Goal: Information Seeking & Learning: Find specific fact

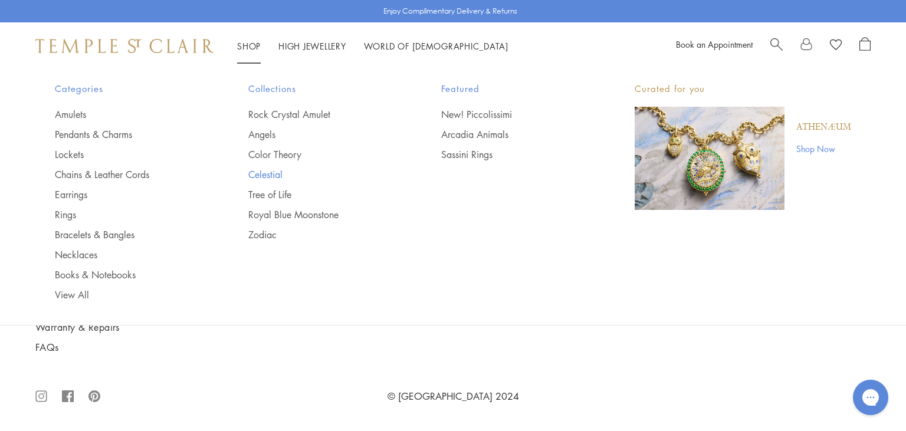
scroll to position [6101, 0]
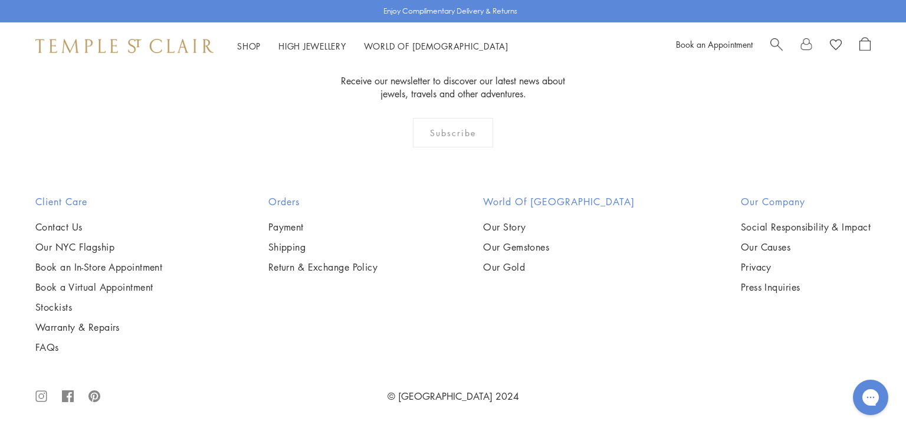
click at [0, 0] on img at bounding box center [0, 0] width 0 height 0
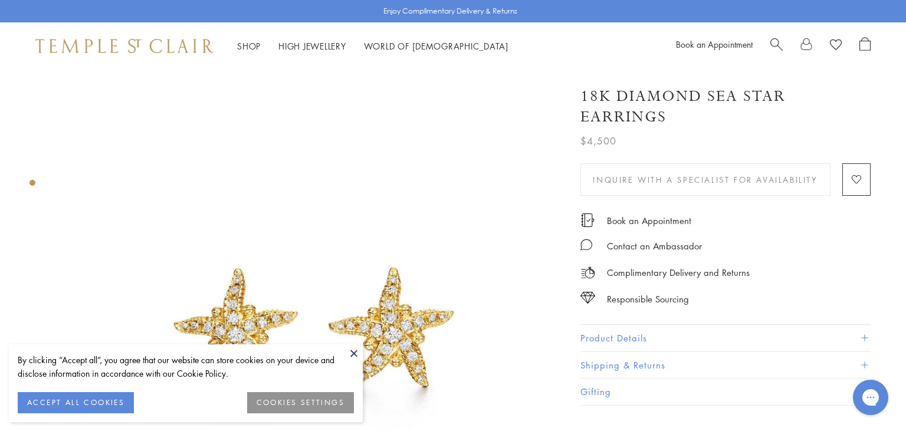
click at [351, 350] on button at bounding box center [354, 353] width 18 height 18
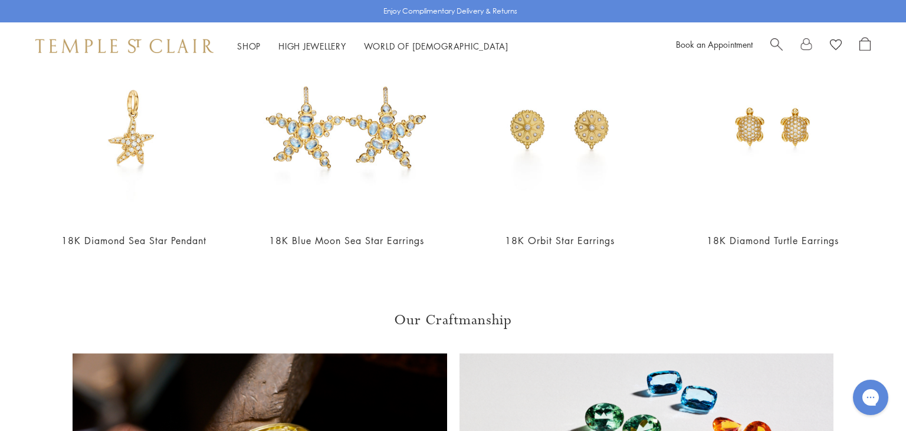
scroll to position [249, 0]
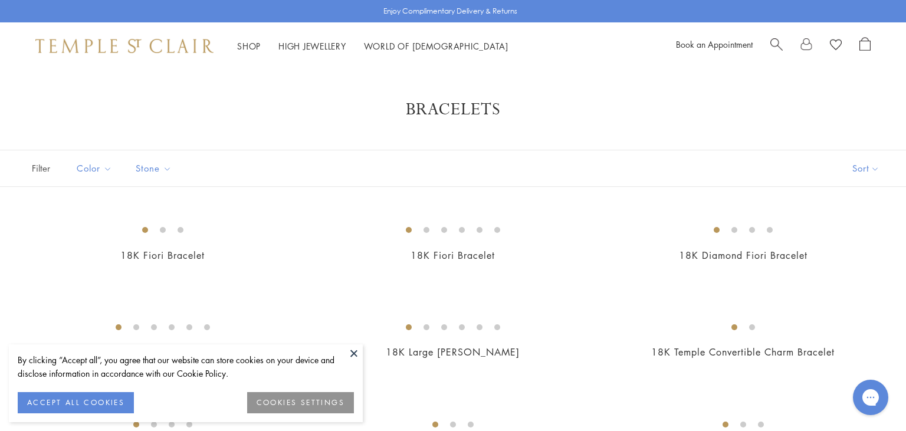
click at [349, 355] on button at bounding box center [354, 353] width 18 height 18
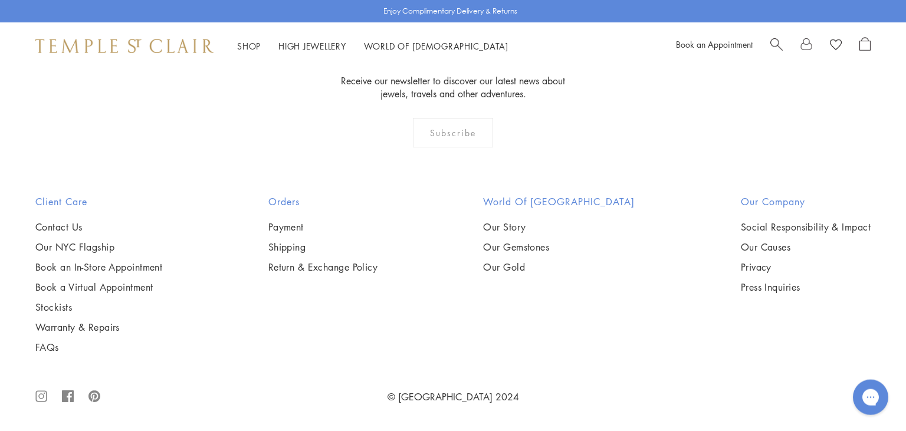
scroll to position [2179, 0]
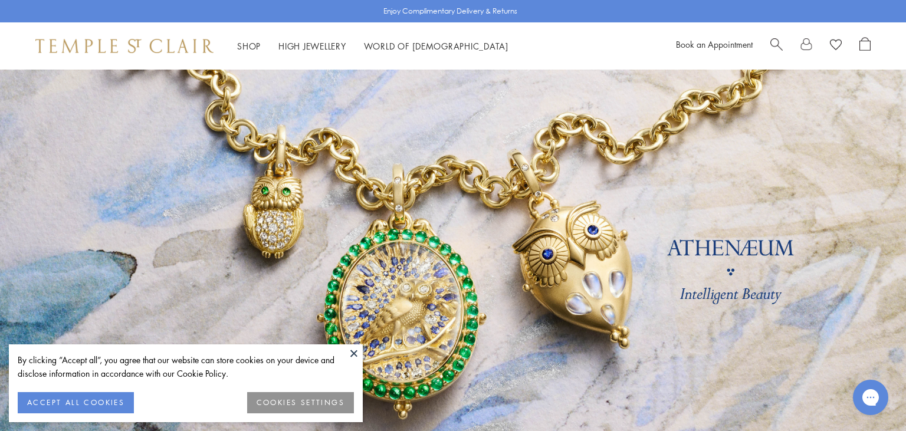
click at [352, 354] on button at bounding box center [354, 353] width 18 height 18
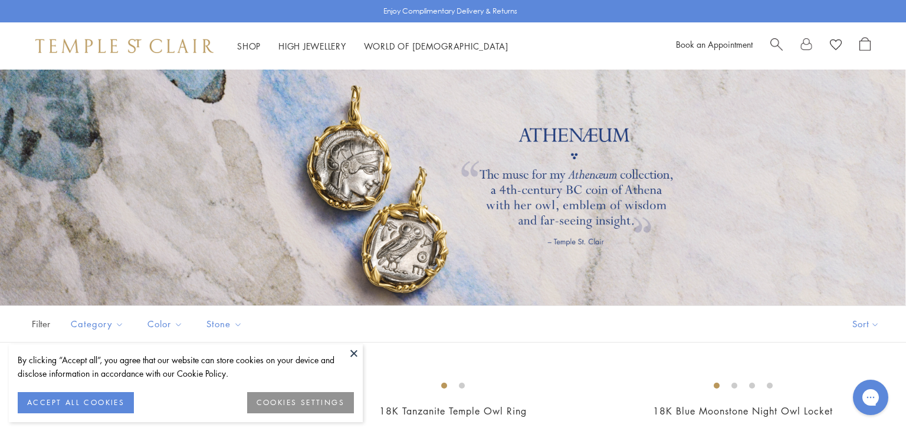
click at [354, 353] on button at bounding box center [354, 353] width 18 height 18
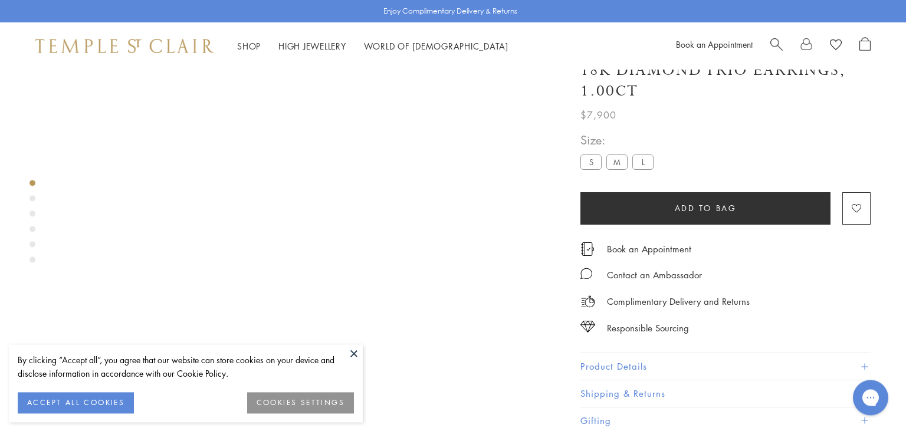
scroll to position [70, 0]
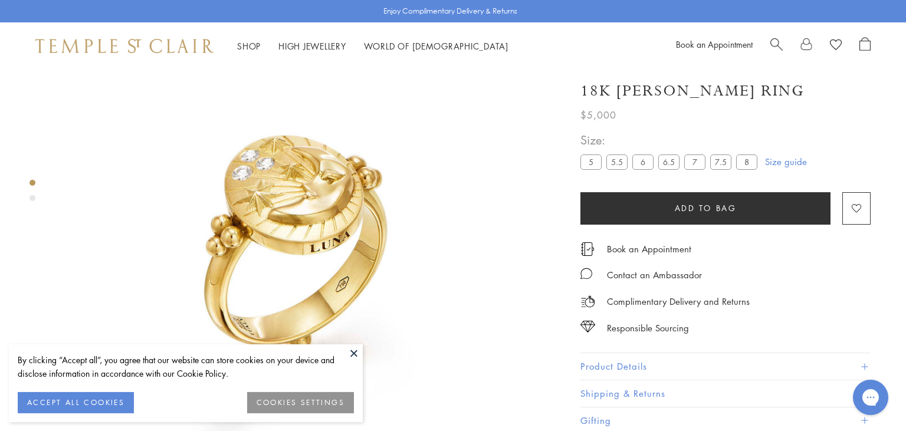
scroll to position [70, 0]
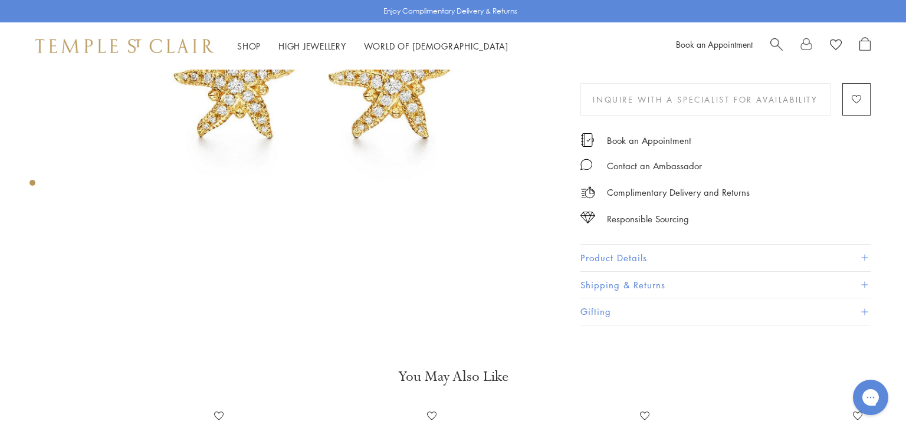
click at [778, 45] on span "Search" at bounding box center [776, 43] width 12 height 12
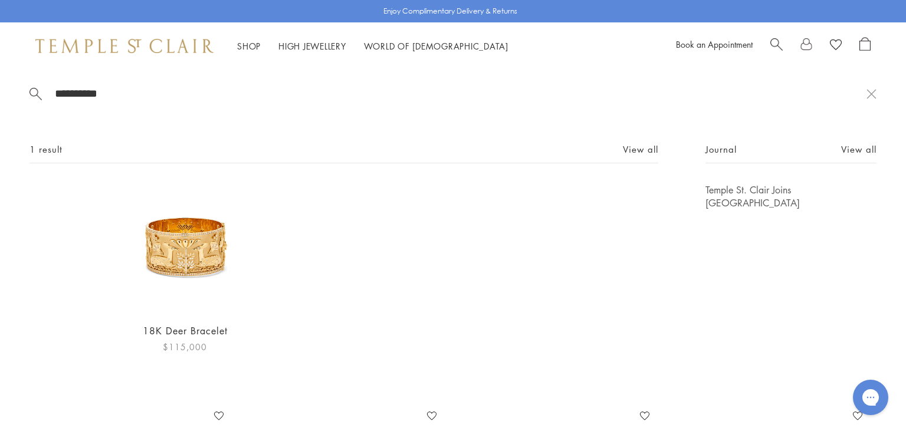
type input "**********"
click at [186, 328] on link "18K Deer Bracelet" at bounding box center [185, 330] width 85 height 13
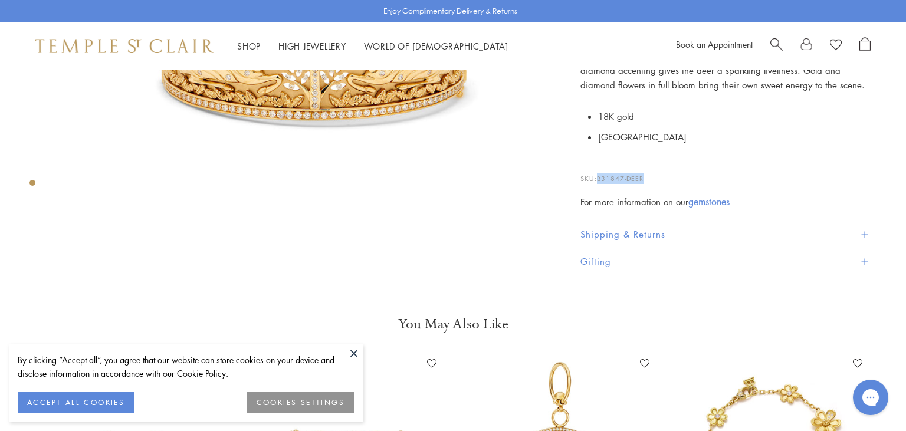
drag, startPoint x: 600, startPoint y: 177, endPoint x: 685, endPoint y: 177, distance: 84.9
click at [685, 177] on p "SKU: B31847-DEER" at bounding box center [725, 173] width 290 height 22
copy span "B31847-DEER"
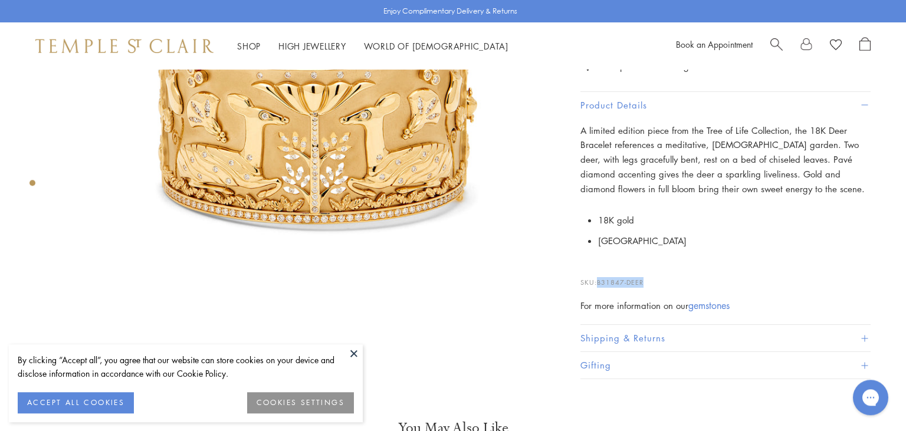
scroll to position [124, 0]
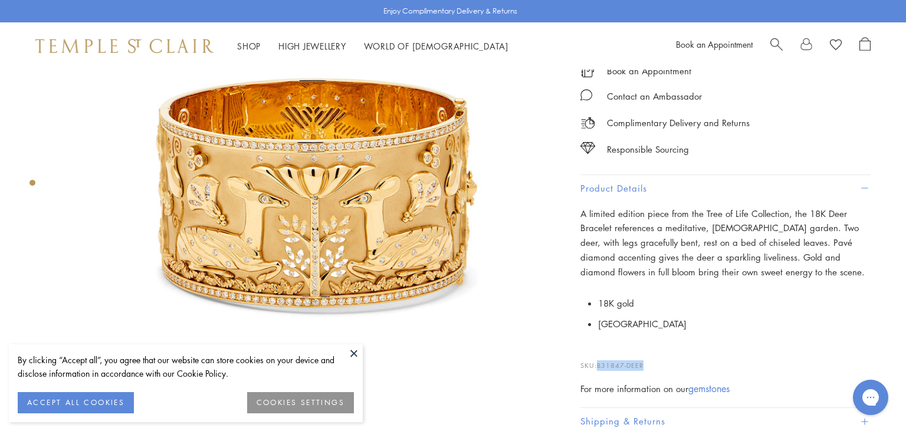
copy span "B31847-DEER"
click at [350, 350] on button at bounding box center [354, 353] width 18 height 18
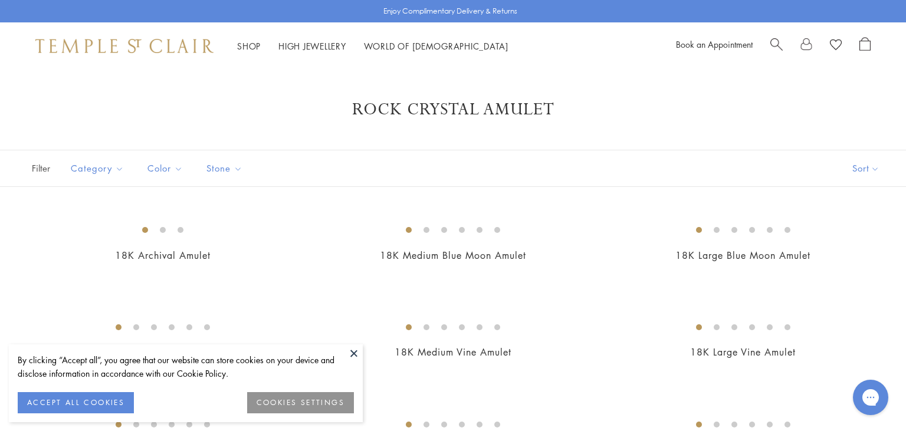
click at [351, 360] on button at bounding box center [354, 353] width 18 height 18
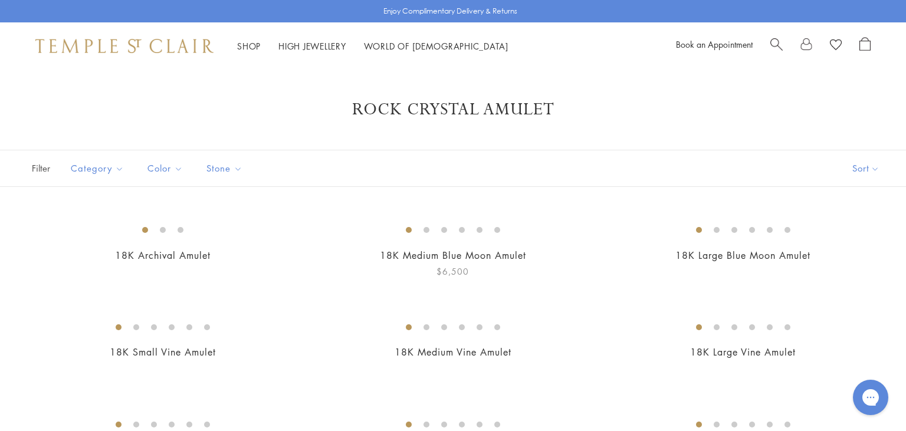
click at [0, 0] on img at bounding box center [0, 0] width 0 height 0
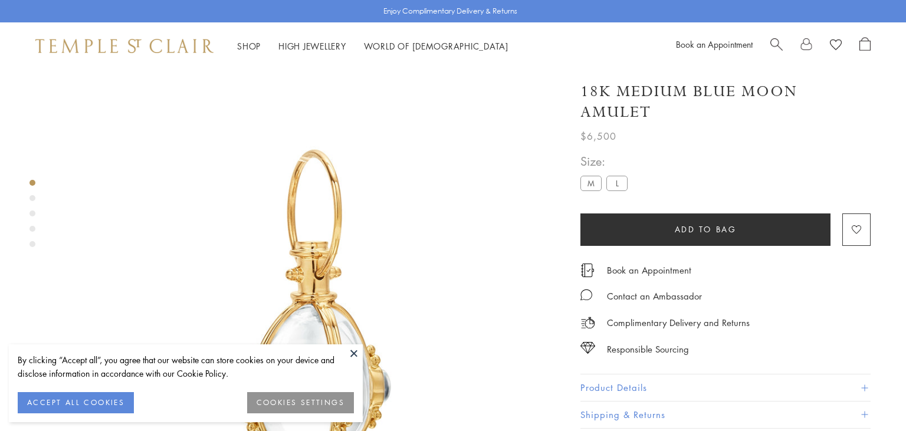
scroll to position [124, 0]
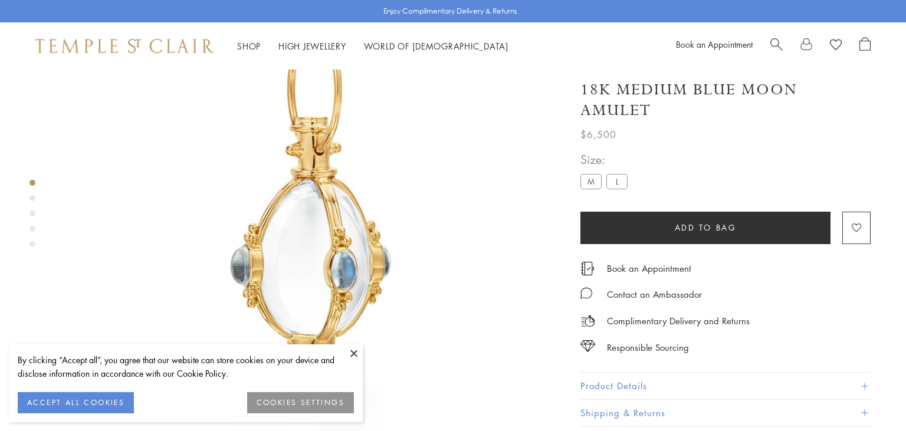
click at [650, 367] on div "18K Medium Blue Moon Amulet $6,500 The 18K Blue Moon Amulet adds the magic of B…" at bounding box center [725, 261] width 290 height 386
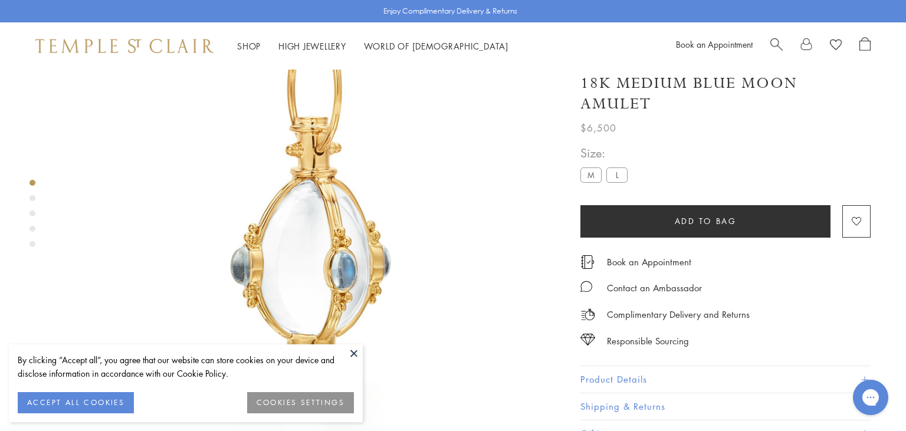
click at [649, 380] on button "Product Details" at bounding box center [725, 379] width 290 height 27
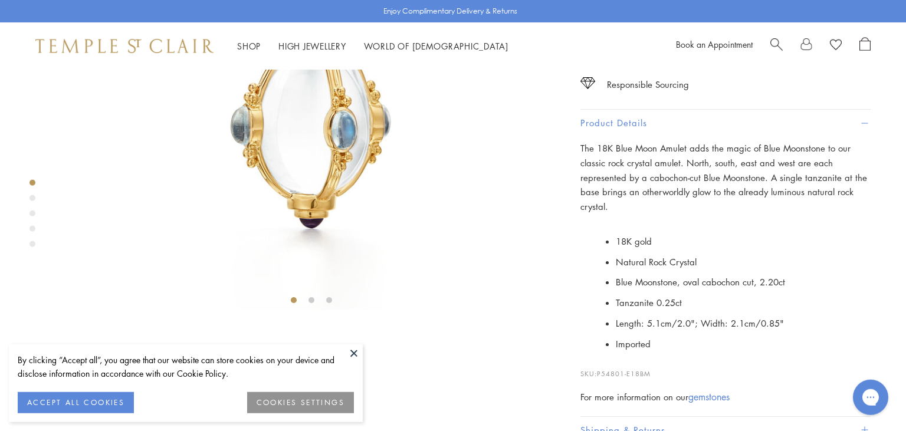
scroll to position [373, 0]
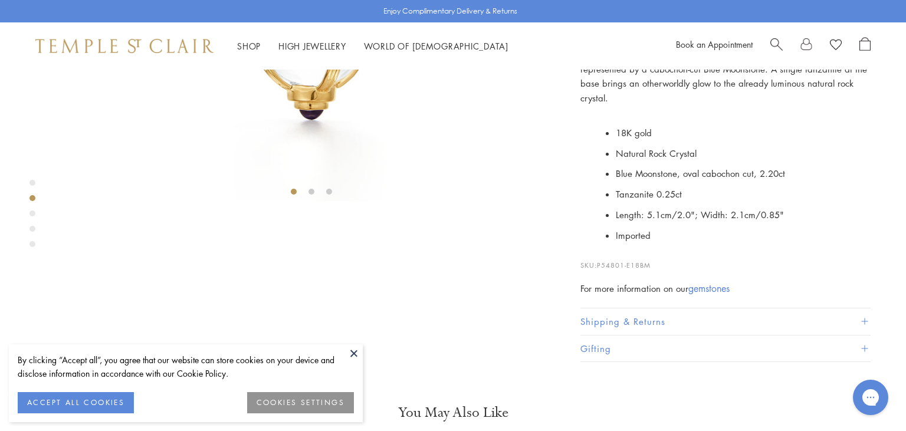
drag, startPoint x: 598, startPoint y: 388, endPoint x: 697, endPoint y: 389, distance: 98.5
click at [697, 271] on p "SKU: P54801-E18BM" at bounding box center [725, 259] width 290 height 22
copy p "P54801-E18BM"
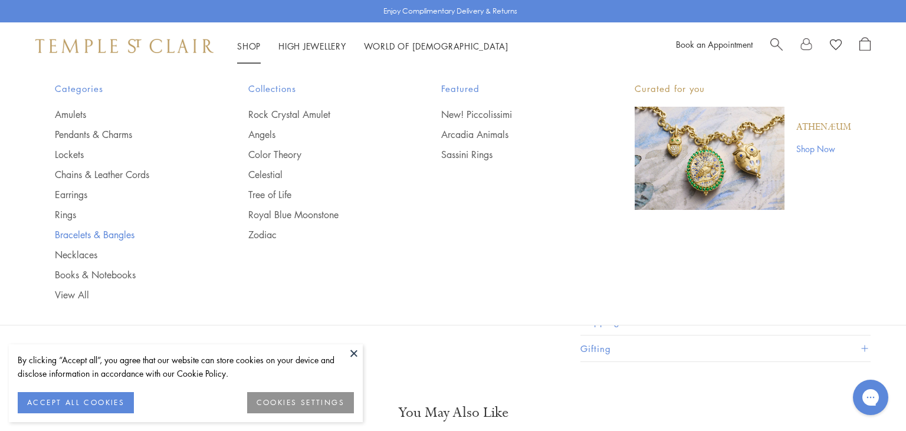
click at [90, 232] on link "Bracelets & Bangles" at bounding box center [128, 234] width 146 height 13
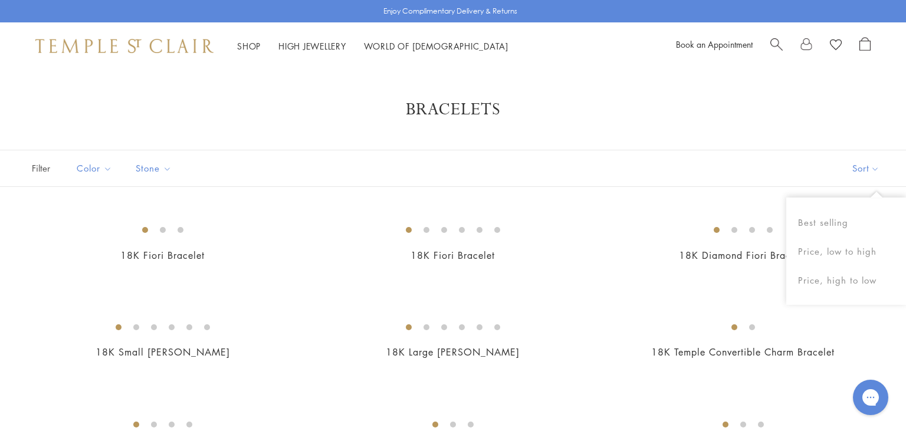
click at [854, 167] on button "Sort" at bounding box center [865, 168] width 80 height 36
click at [851, 279] on button "Price, high to low" at bounding box center [846, 280] width 120 height 29
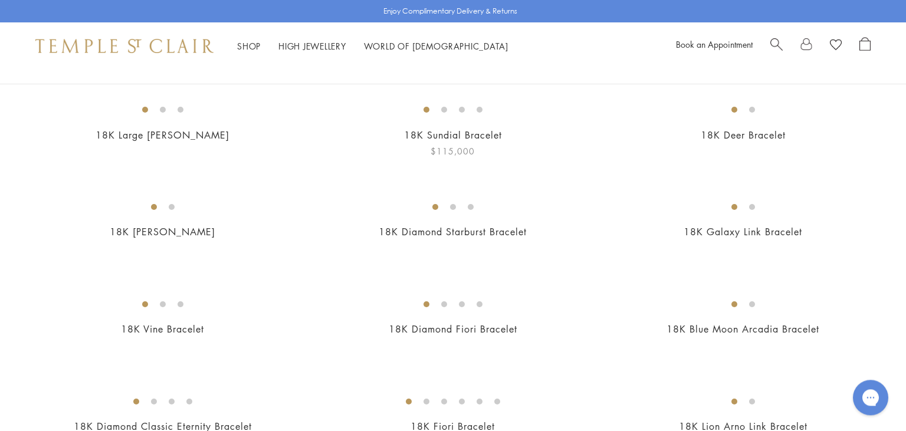
scroll to position [124, 0]
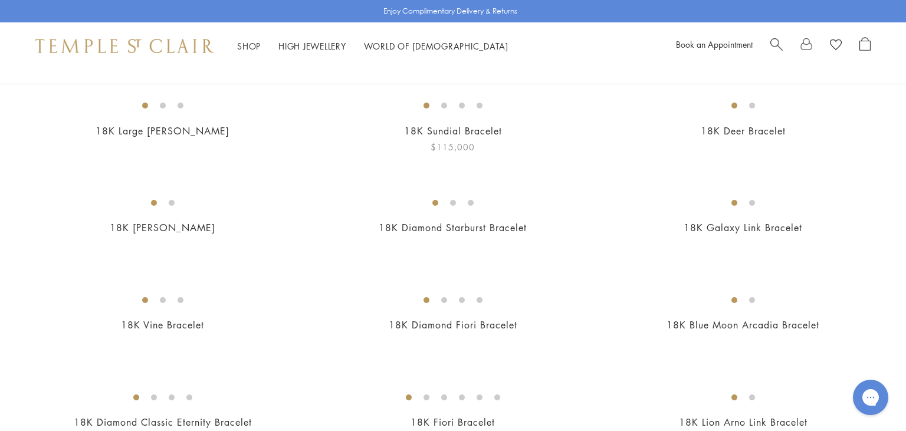
click at [0, 0] on img at bounding box center [0, 0] width 0 height 0
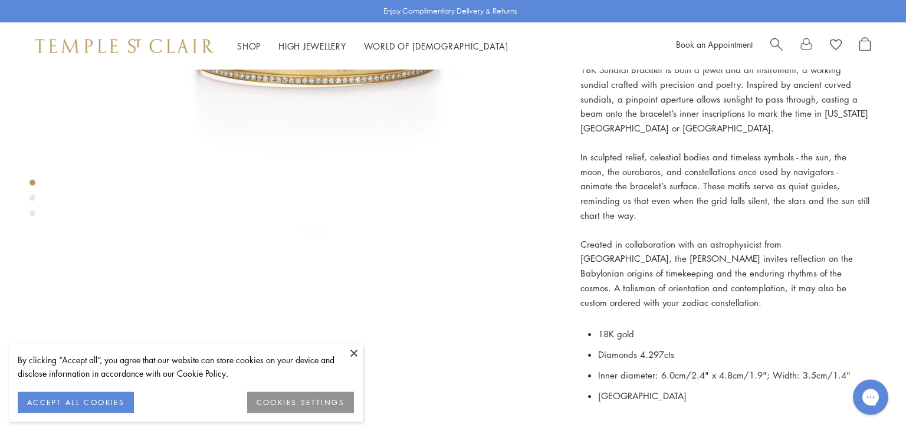
scroll to position [373, 0]
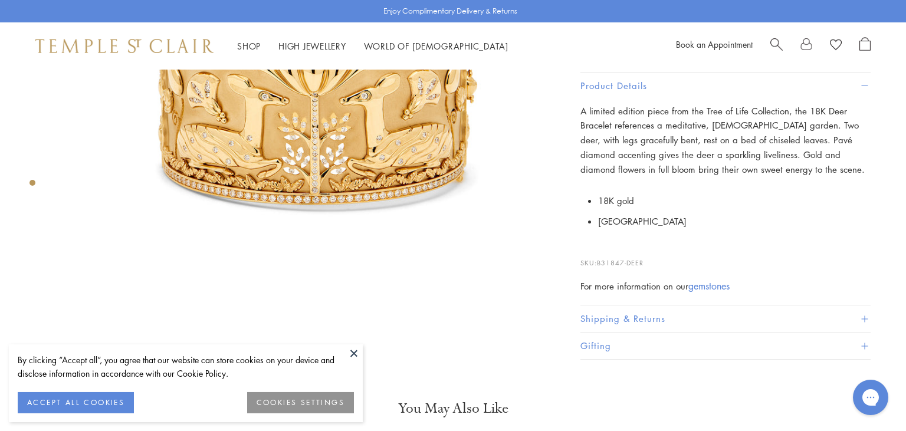
scroll to position [249, 0]
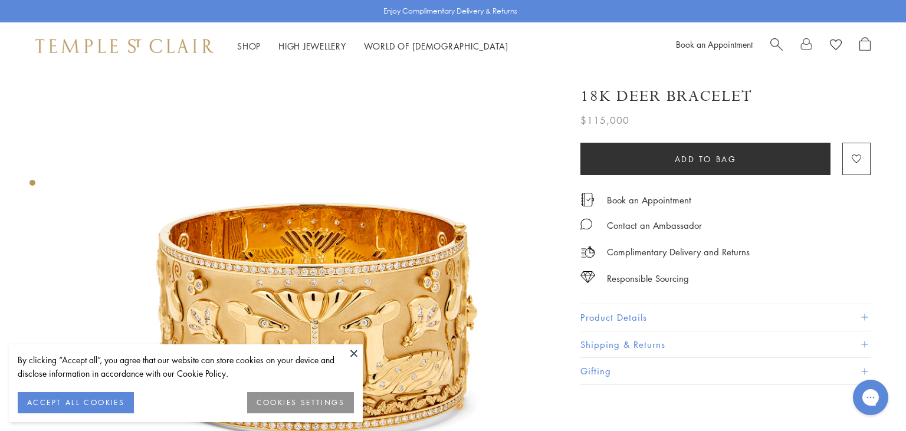
click at [353, 353] on button at bounding box center [354, 353] width 18 height 18
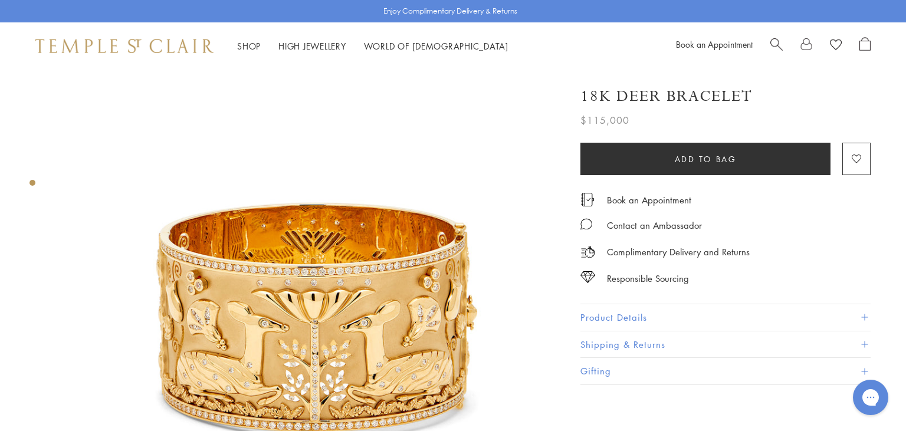
click at [629, 315] on button "Product Details" at bounding box center [725, 317] width 290 height 27
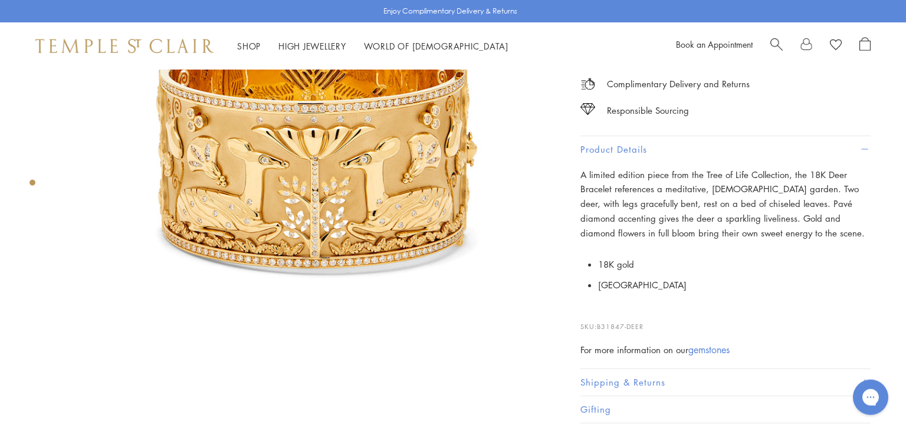
scroll to position [186, 0]
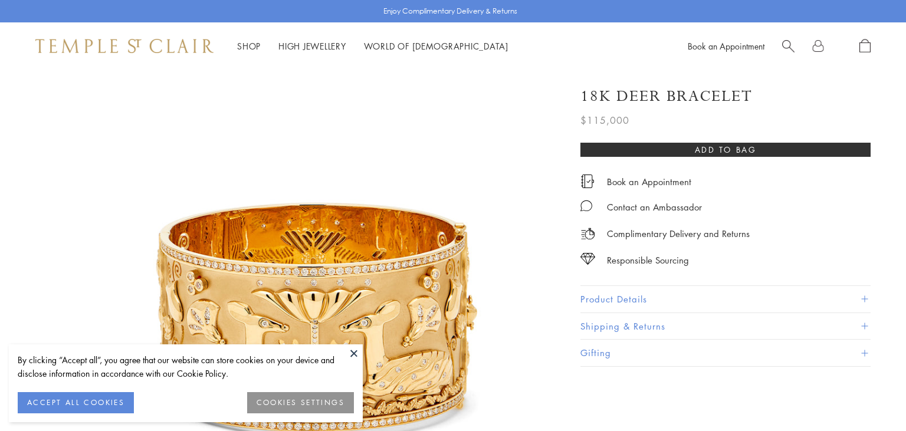
scroll to position [186, 0]
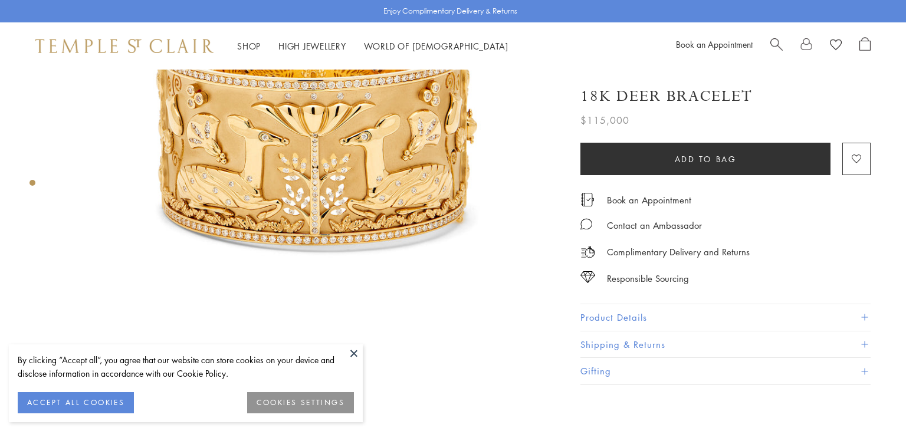
click at [633, 295] on div "18K Deer Bracelet $115,000 A limited edition piece from the Tree of Life Collec…" at bounding box center [725, 229] width 290 height 311
click at [633, 311] on button "Product Details" at bounding box center [725, 317] width 290 height 27
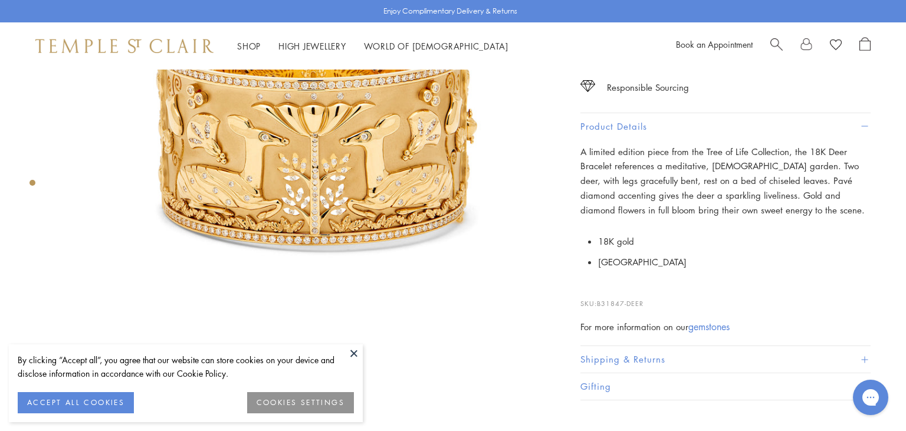
click at [354, 355] on button at bounding box center [354, 353] width 18 height 18
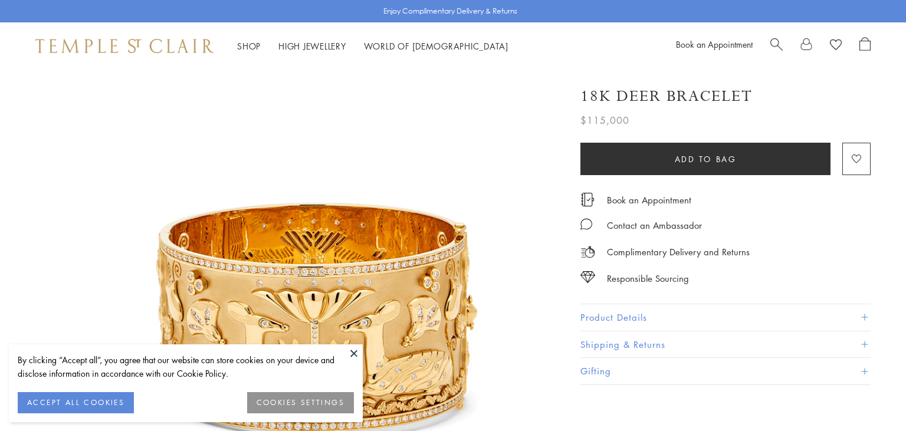
click at [623, 295] on div "18K Deer Bracelet $115,000 A limited edition piece from the Tree of Life Collec…" at bounding box center [725, 229] width 290 height 311
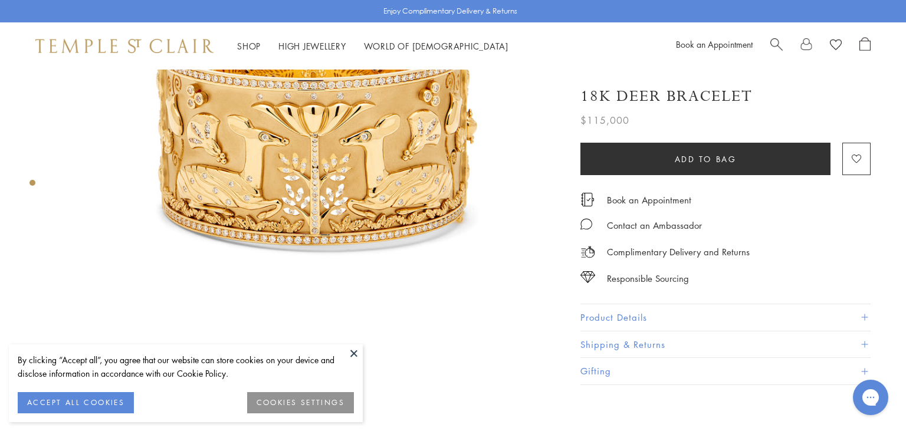
click at [623, 317] on button "Product Details" at bounding box center [725, 317] width 290 height 27
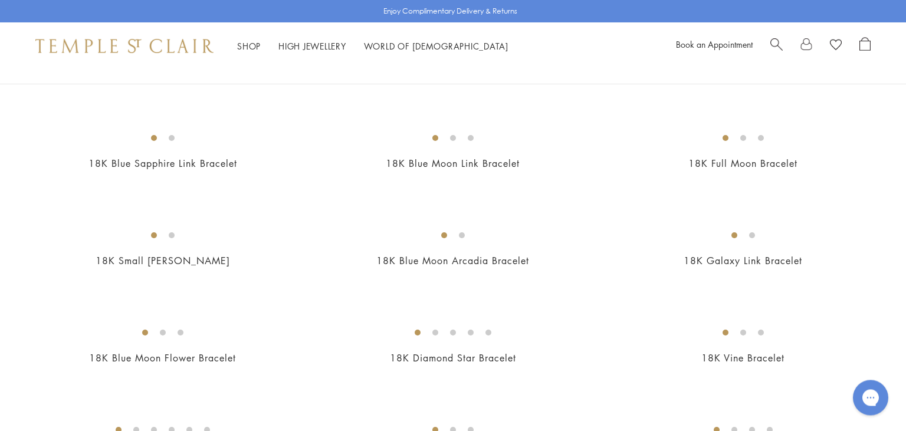
scroll to position [871, 0]
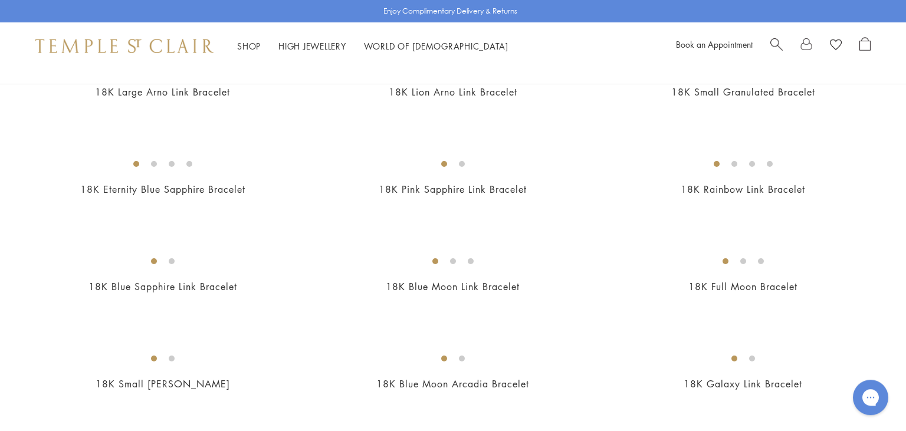
scroll to position [809, 0]
